Goal: Transaction & Acquisition: Purchase product/service

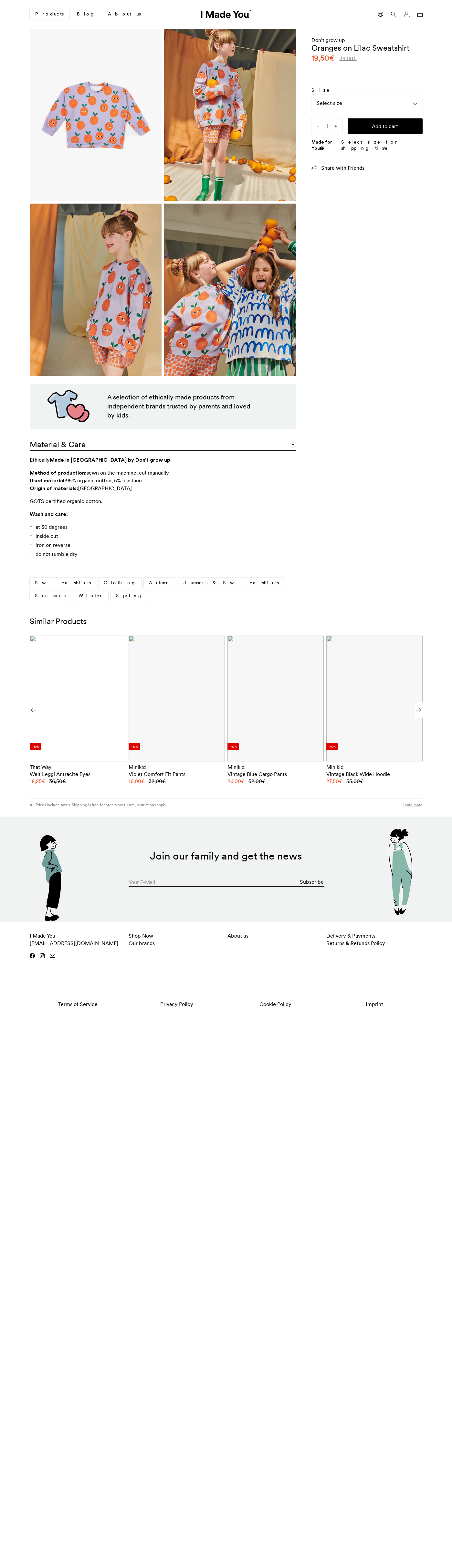
scroll to position [0, 395]
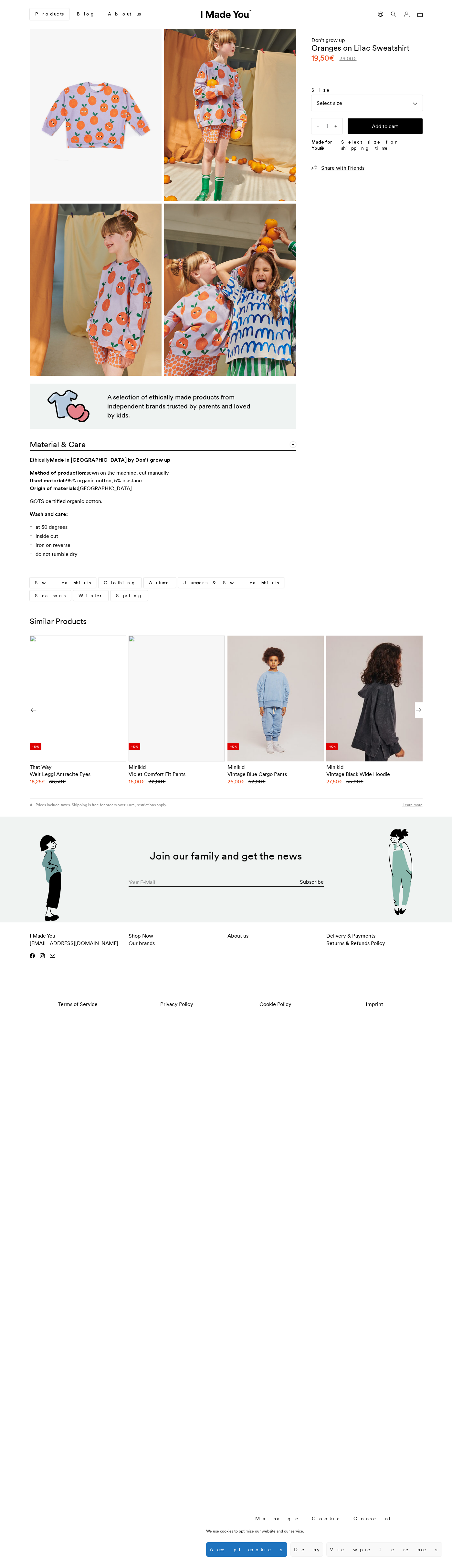
scroll to position [0, 395]
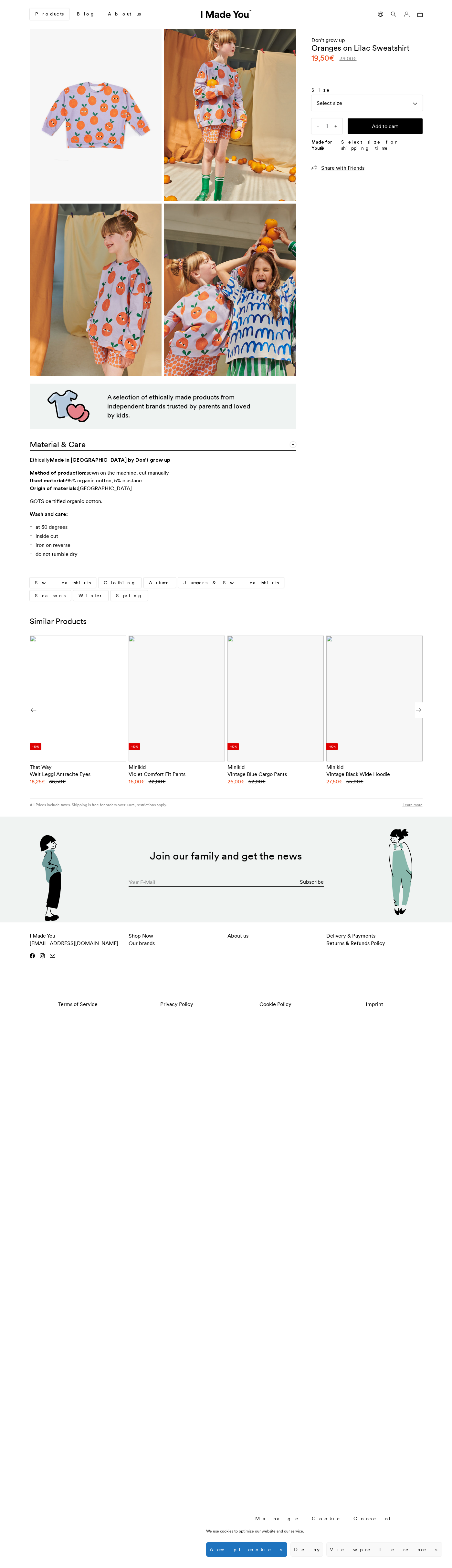
scroll to position [0, 395]
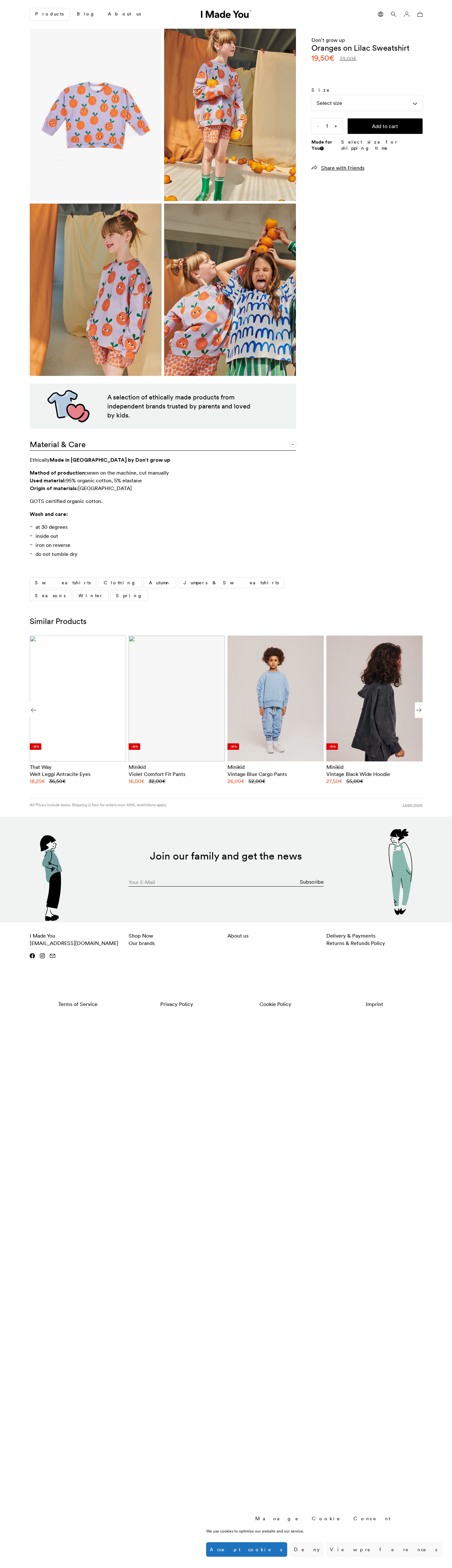
scroll to position [0, 395]
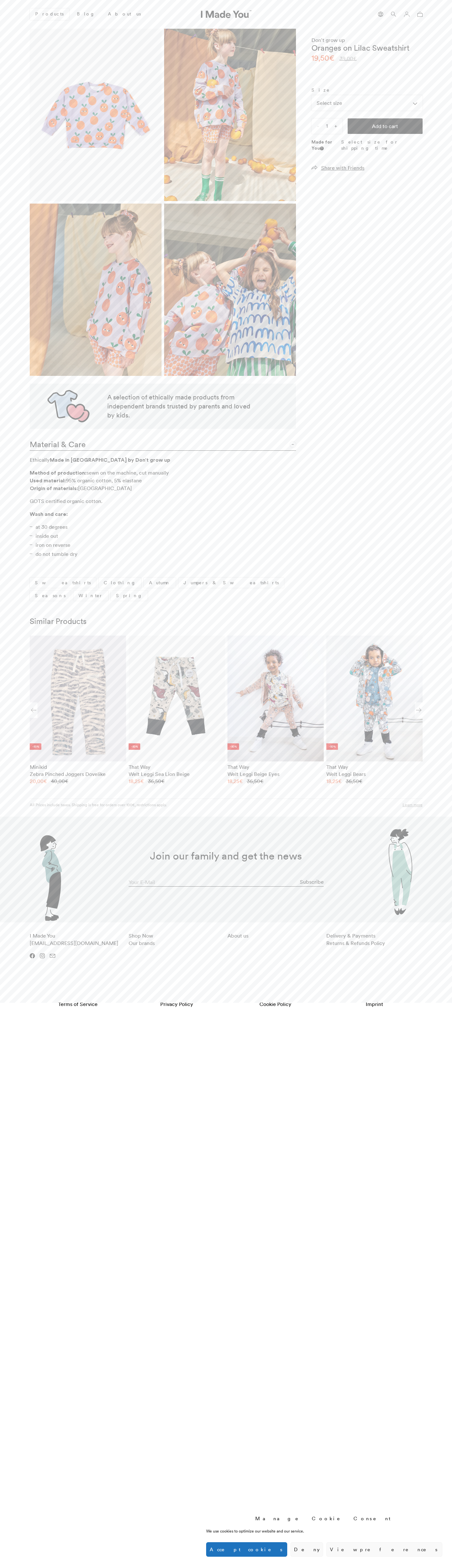
click at [287, 1550] on button "Accept cookies" at bounding box center [246, 1550] width 81 height 15
click at [385, 126] on button "Add to cart" at bounding box center [384, 126] width 75 height 15
click at [418, 14] on icon at bounding box center [420, 14] width 5 height 5
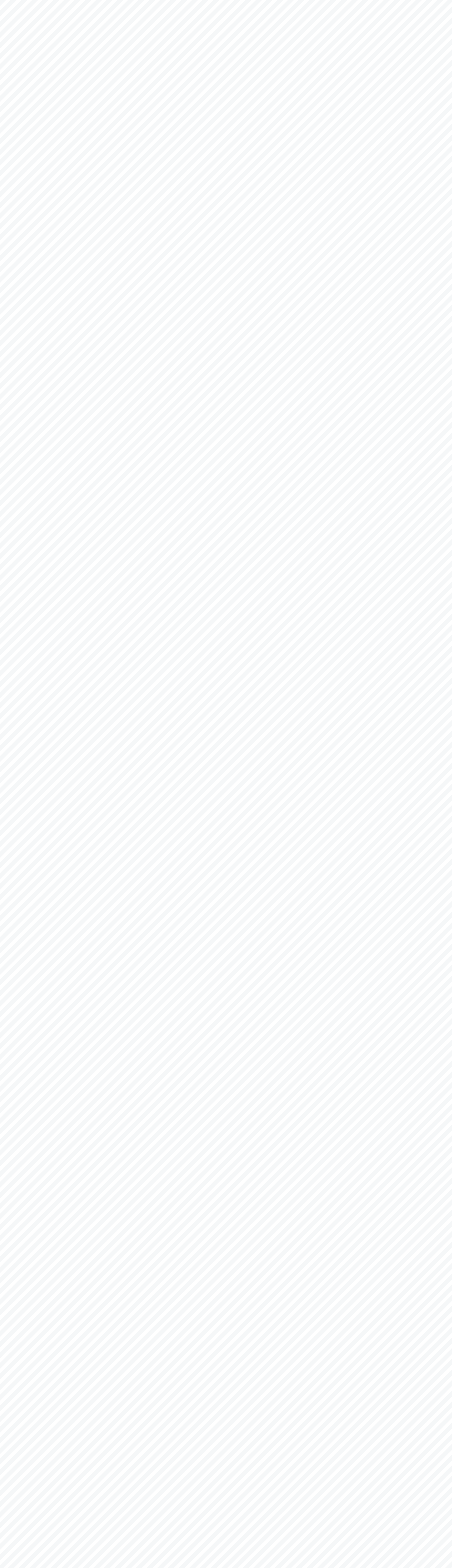
click at [284, 0] on html "Manage Cookie Consent We use cookies to optimize our website and our service. F…" at bounding box center [226, 0] width 452 height 0
click at [423, 0] on html "Manage Cookie Consent We use cookies to optimize our website and our service. F…" at bounding box center [226, 0] width 452 height 0
click at [21, 0] on html "Manage Cookie Consent We use cookies to optimize our website and our service. F…" at bounding box center [226, 0] width 452 height 0
click at [16, 0] on html "Manage Cookie Consent We use cookies to optimize our website and our service. F…" at bounding box center [226, 0] width 452 height 0
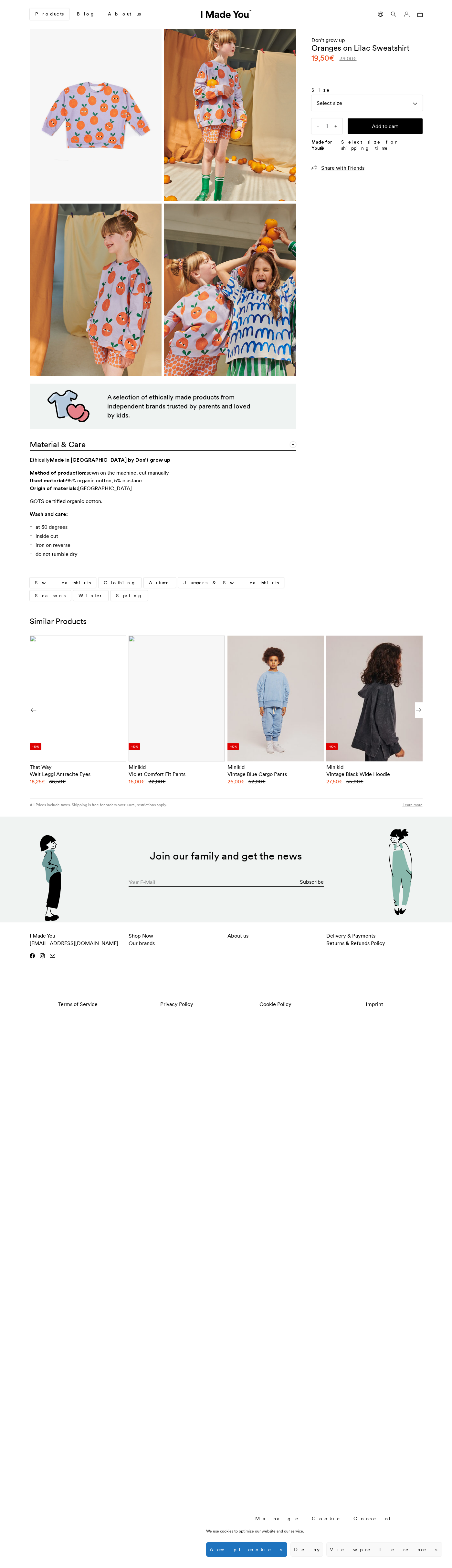
scroll to position [0, 395]
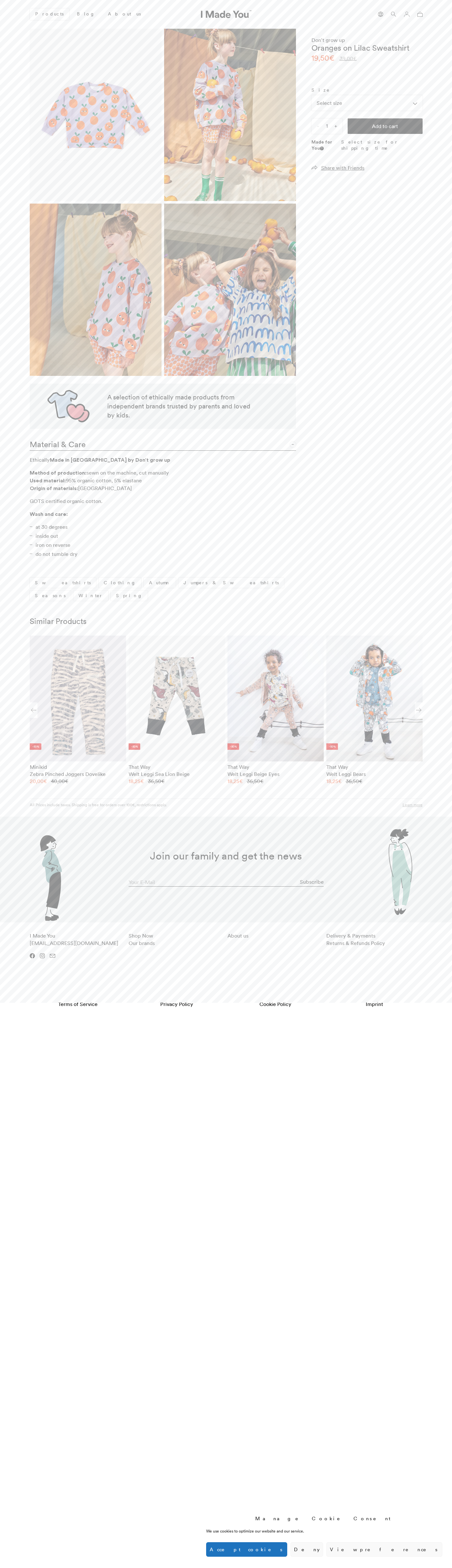
click at [287, 1550] on button "Accept cookies" at bounding box center [246, 1550] width 81 height 15
click at [367, 91] on label "Size" at bounding box center [367, 90] width 111 height 7
click at [0, 0] on select "Select size" at bounding box center [0, 0] width 0 height 0
click at [327, 126] on input "1" at bounding box center [327, 126] width 31 height 15
click at [385, 126] on button "Add to cart" at bounding box center [384, 126] width 75 height 15
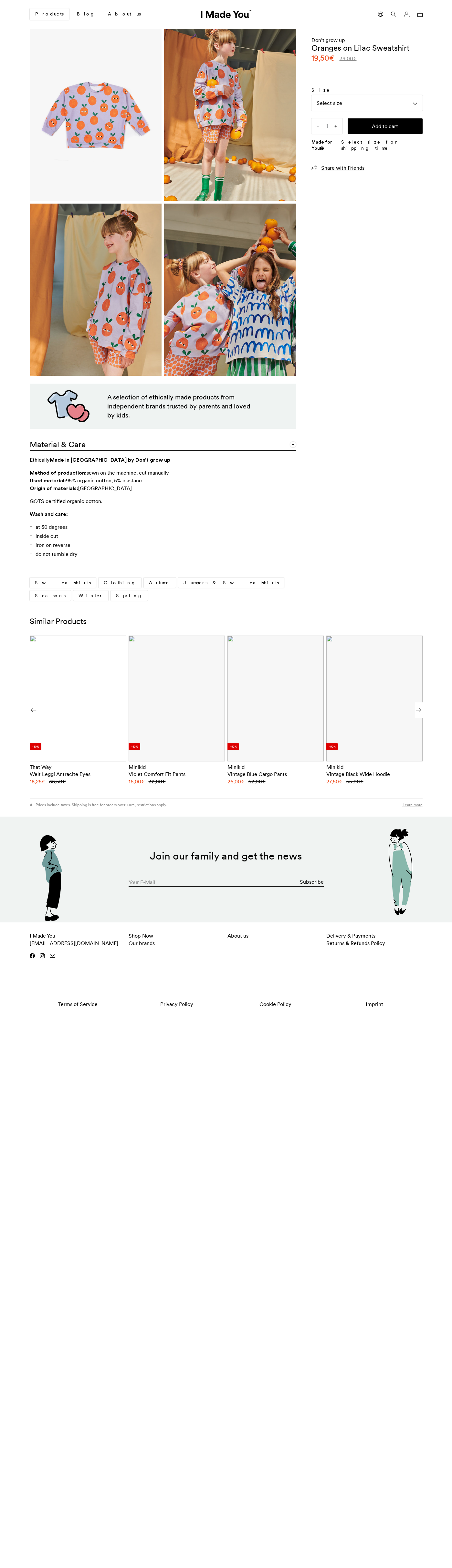
scroll to position [0, 395]
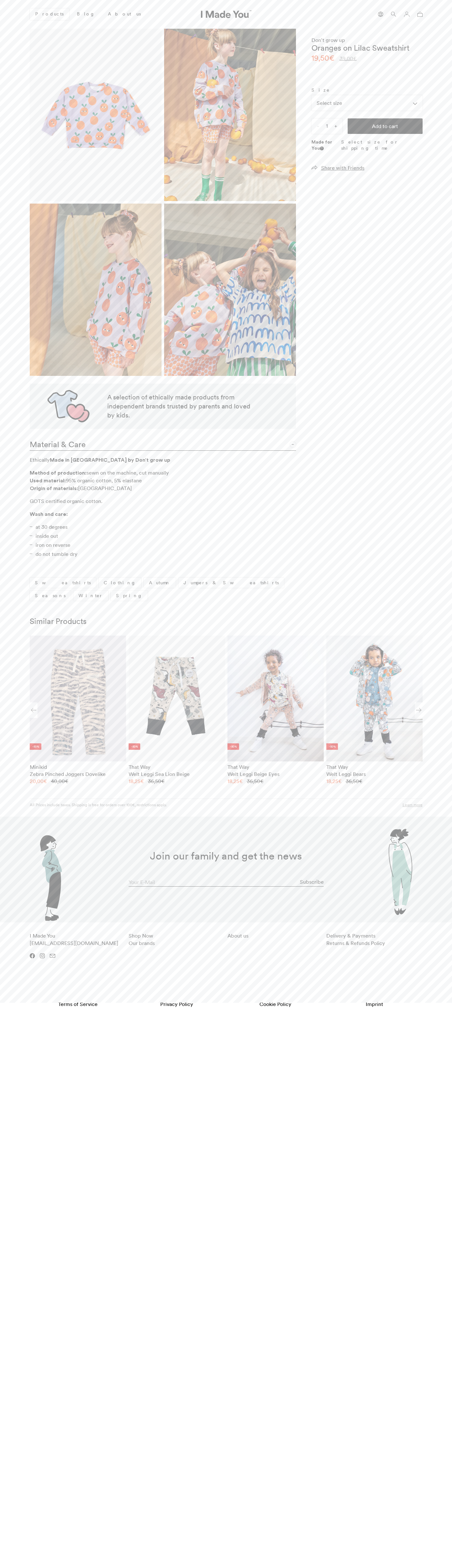
click at [420, 14] on icon at bounding box center [420, 14] width 5 height 5
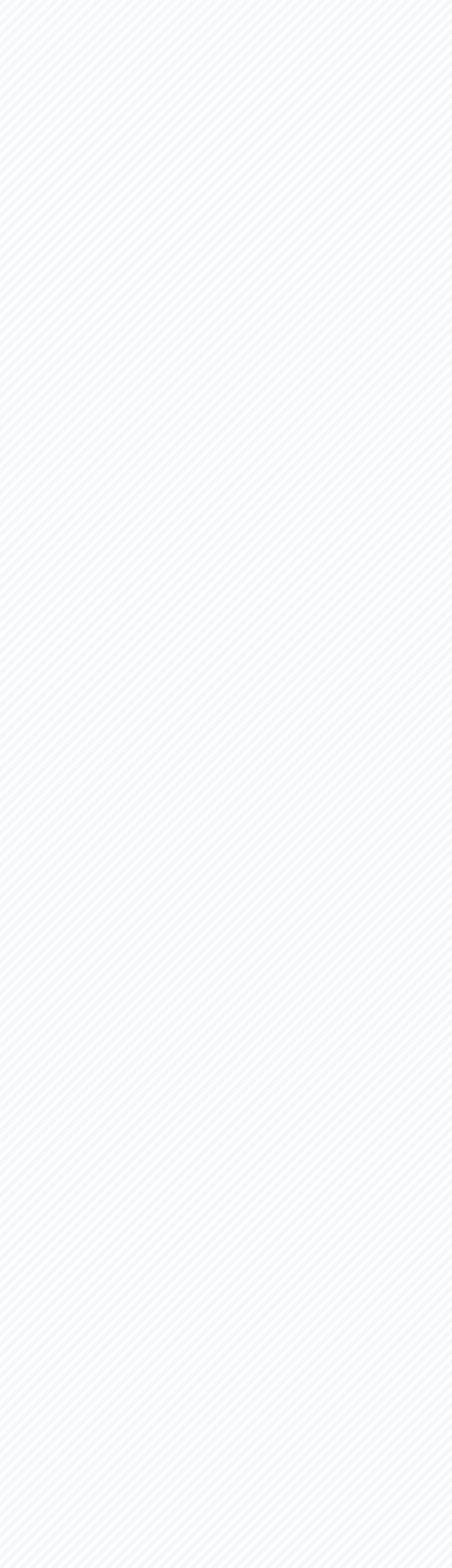
click at [399, 0] on html "Manage Cookie Consent We use cookies to optimize our website and our service. F…" at bounding box center [226, 0] width 452 height 0
click at [429, 0] on html "Manage Cookie Consent We use cookies to optimize our website and our service. F…" at bounding box center [226, 0] width 452 height 0
click at [194, 0] on html "Manage Cookie Consent We use cookies to optimize our website and our service. F…" at bounding box center [226, 0] width 452 height 0
click at [0, 0] on html "Manage Cookie Consent We use cookies to optimize our website and our service. F…" at bounding box center [226, 0] width 452 height 0
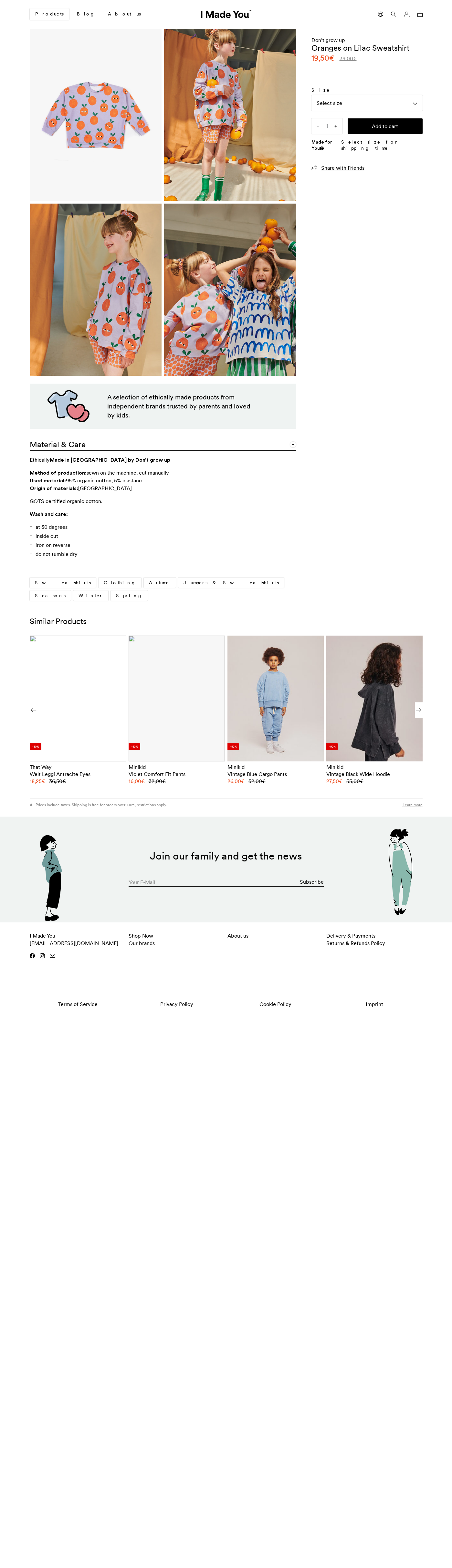
scroll to position [0, 395]
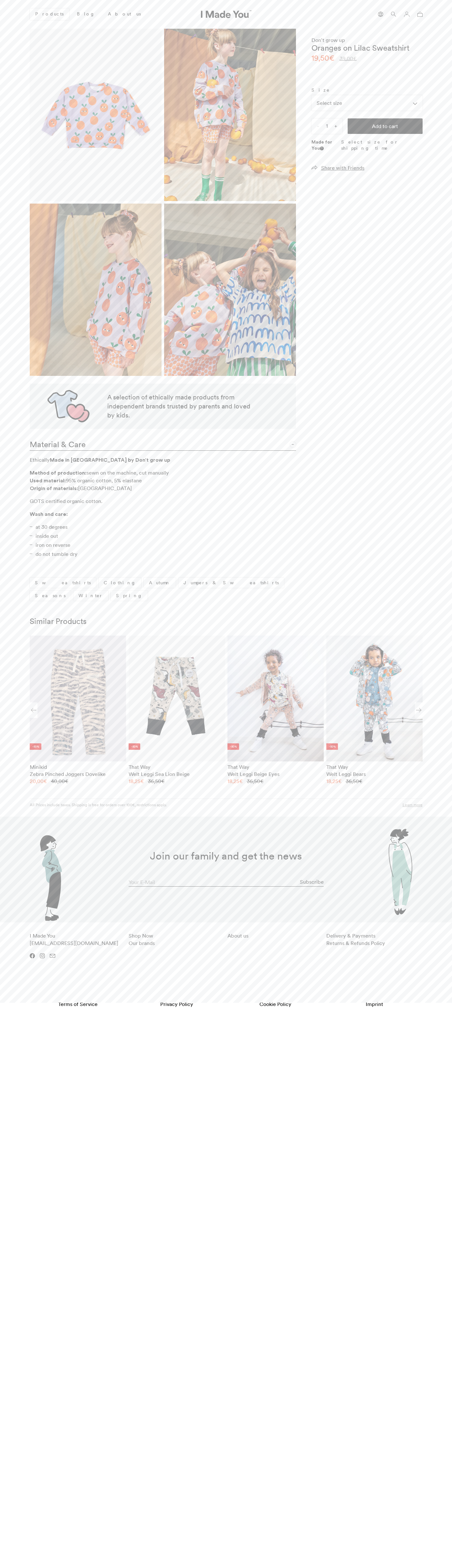
click at [420, 14] on icon at bounding box center [420, 14] width 5 height 5
